Goal: Task Accomplishment & Management: Use online tool/utility

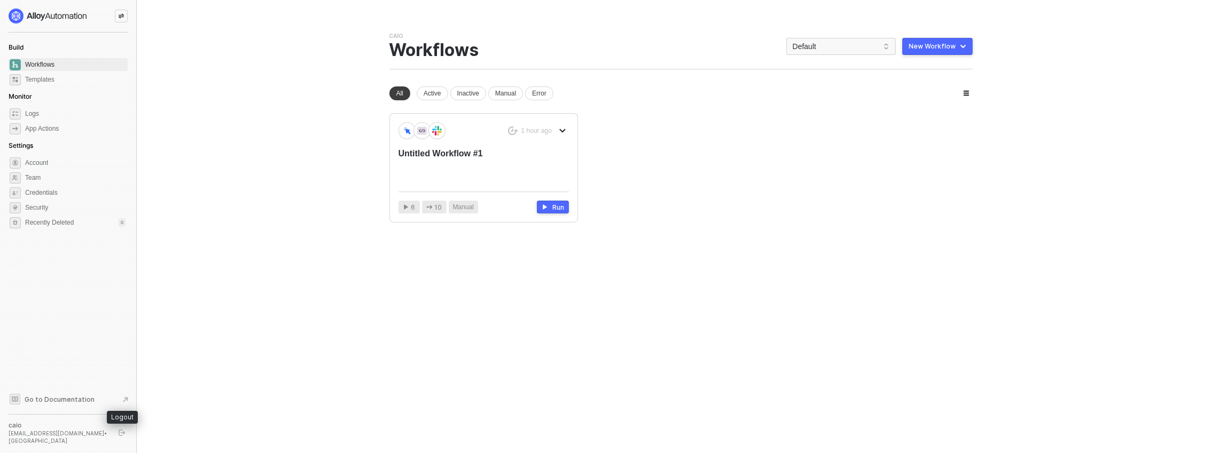
click at [116, 435] on button "button" at bounding box center [121, 433] width 13 height 13
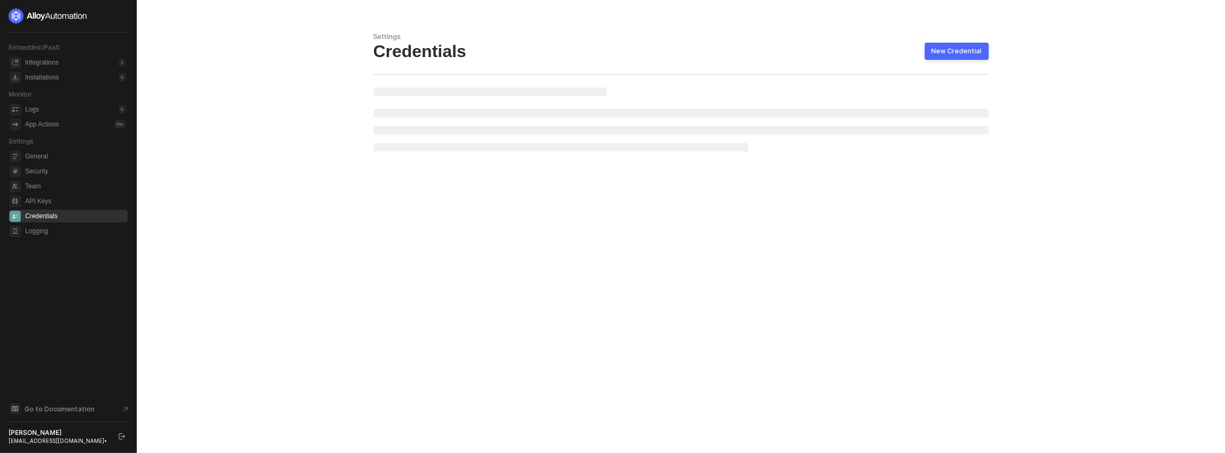
click at [951, 47] on div "New Credential" at bounding box center [956, 51] width 50 height 9
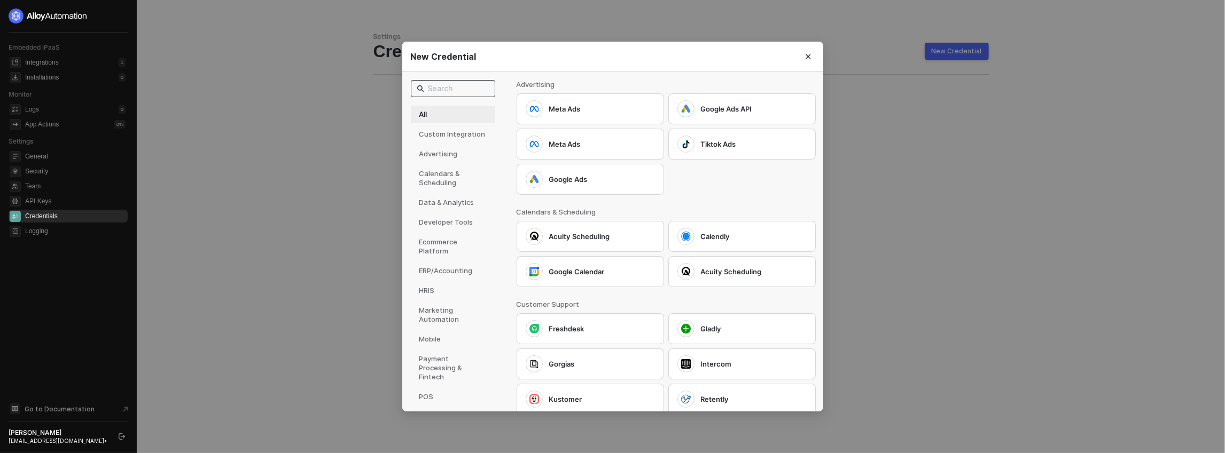
click at [457, 85] on input "text" at bounding box center [458, 89] width 61 height 12
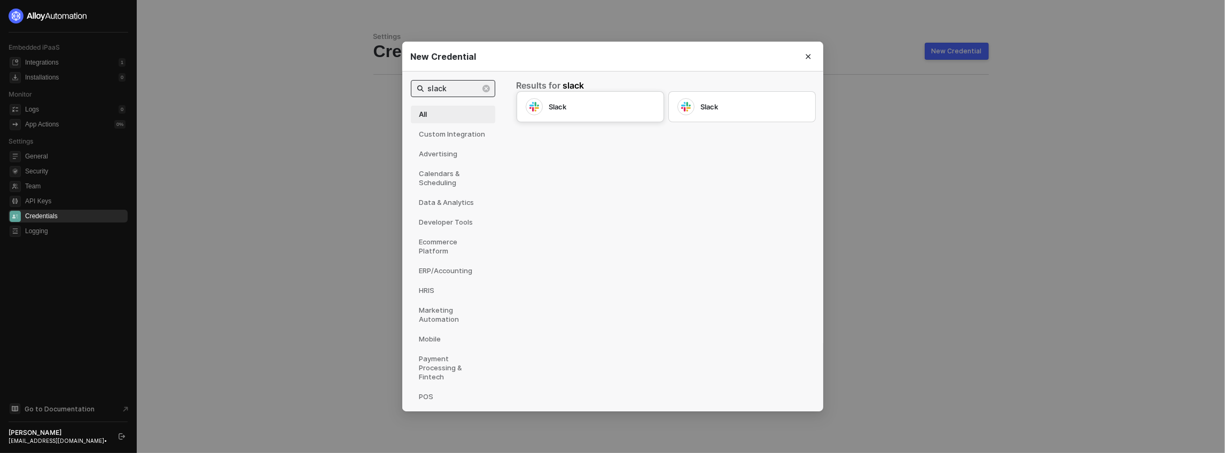
type input "slack"
click at [539, 101] on div at bounding box center [534, 106] width 17 height 17
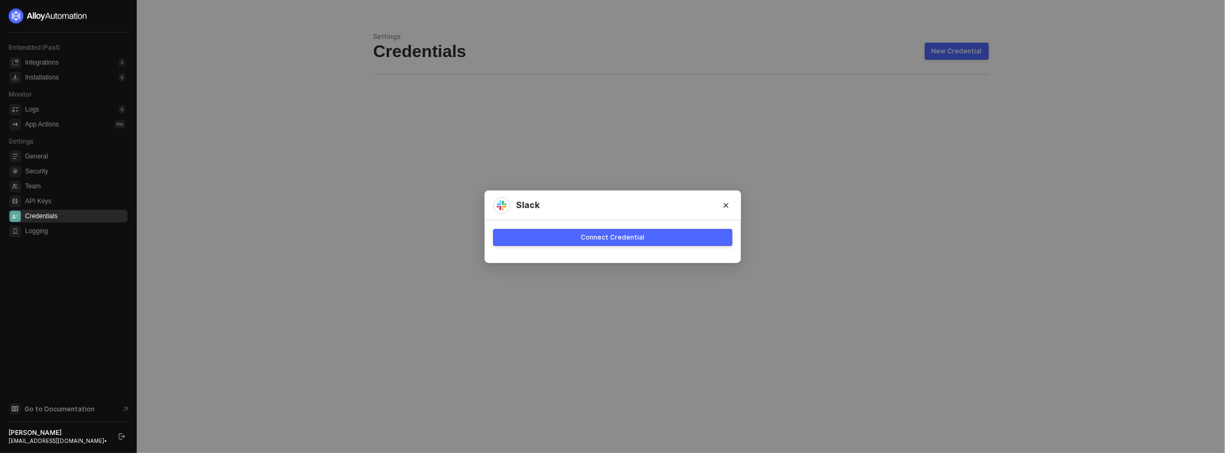
click at [599, 238] on div "Connect Credential" at bounding box center [613, 237] width 64 height 9
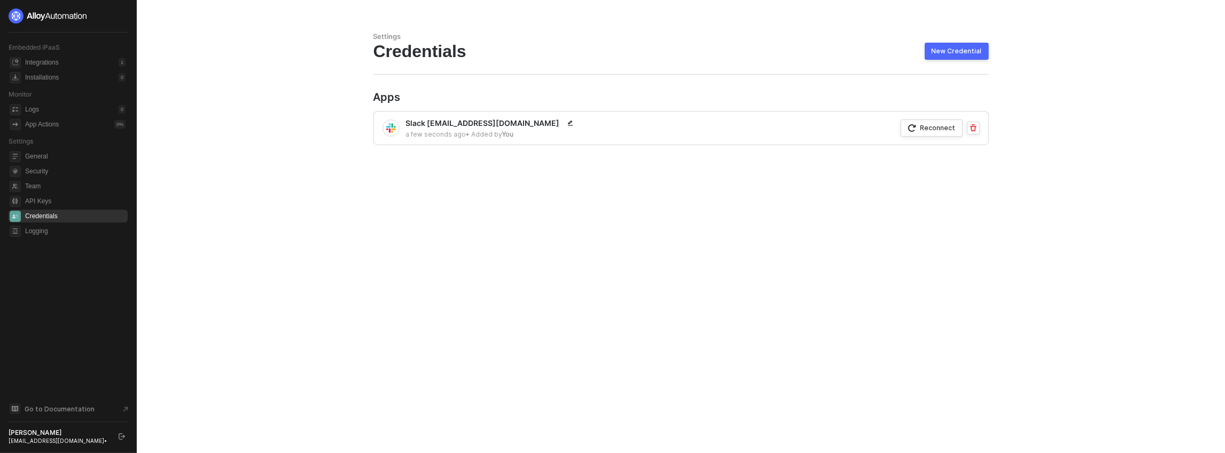
click at [932, 126] on div "Reconnect" at bounding box center [937, 127] width 35 height 9
click at [932, 122] on button "Reconnect" at bounding box center [931, 128] width 62 height 17
click at [940, 51] on div "New Credential" at bounding box center [956, 51] width 50 height 9
click at [921, 88] on div "Settings Credentials New Credential Apps Slack [EMAIL_ADDRESS][DOMAIN_NAME] 4 m…" at bounding box center [680, 226] width 641 height 453
click at [930, 54] on button "New Credential" at bounding box center [956, 51] width 64 height 17
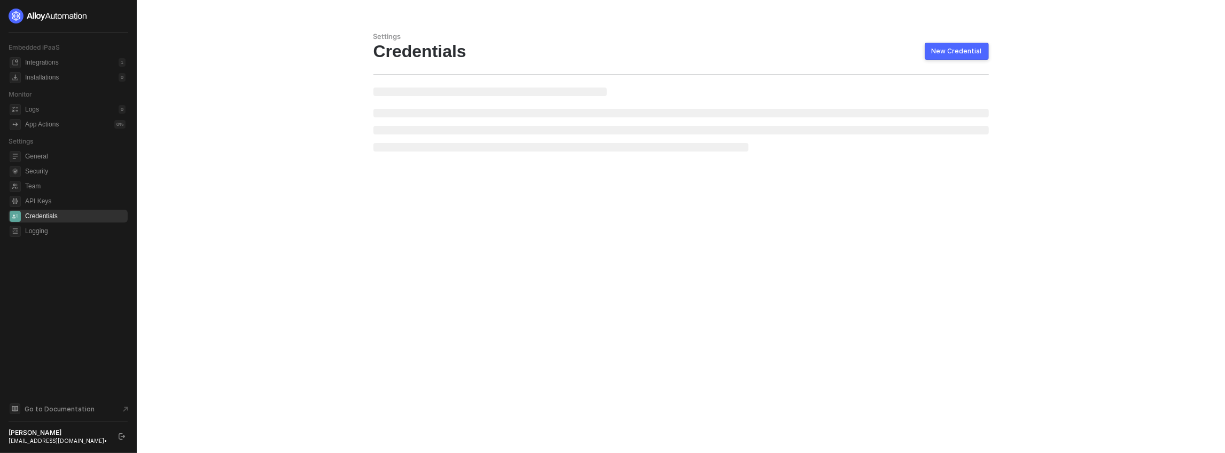
click at [955, 53] on div "New Credential" at bounding box center [956, 51] width 50 height 9
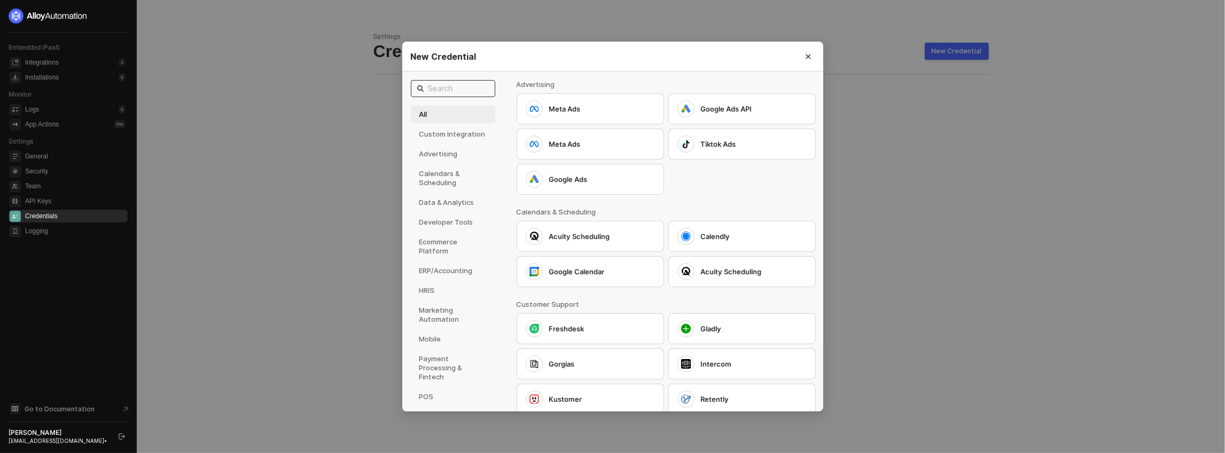
click at [451, 88] on input "text" at bounding box center [458, 89] width 61 height 12
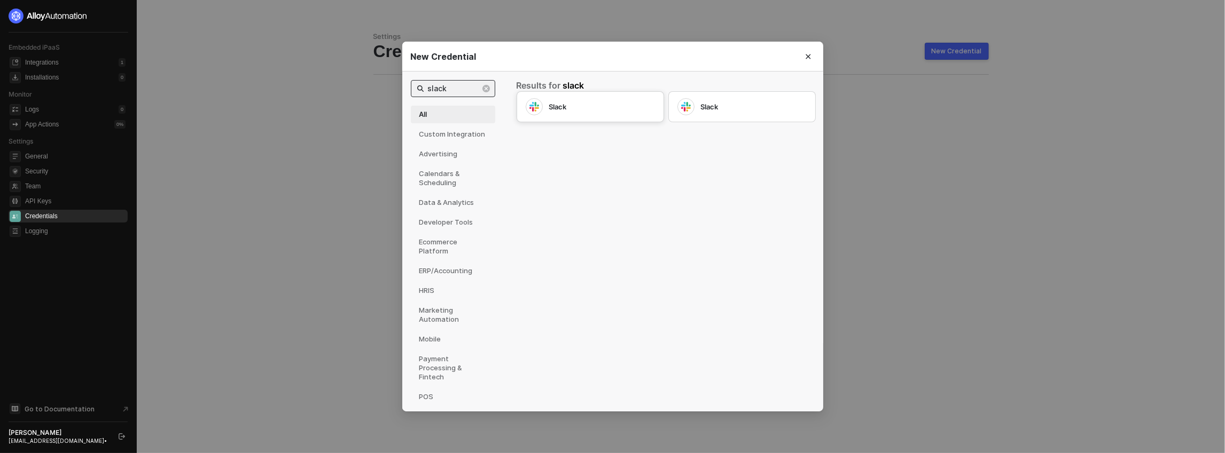
type input "slack"
click at [550, 103] on div "Slack" at bounding box center [602, 107] width 106 height 10
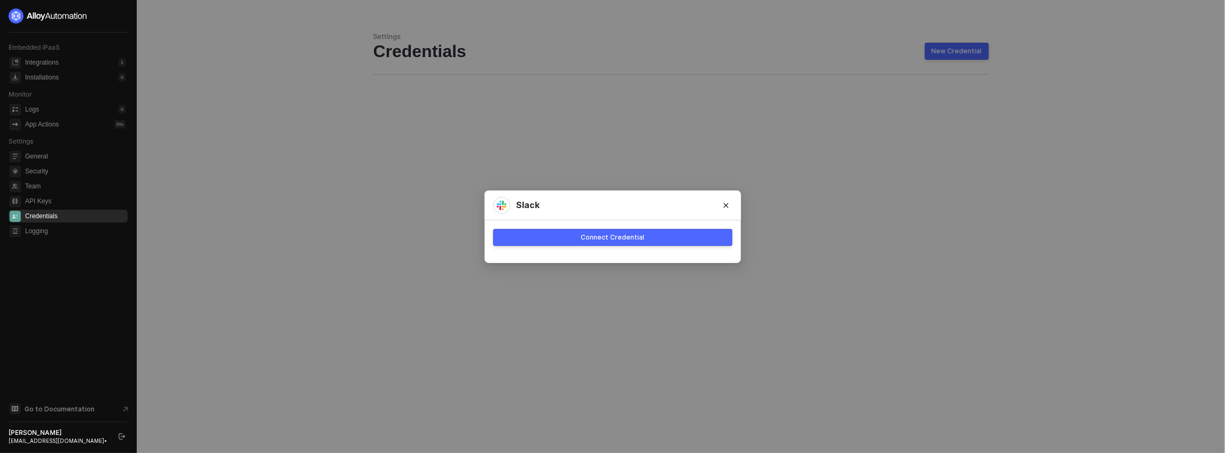
click at [595, 238] on div "Connect Credential" at bounding box center [613, 237] width 64 height 9
